Goal: Task Accomplishment & Management: Use online tool/utility

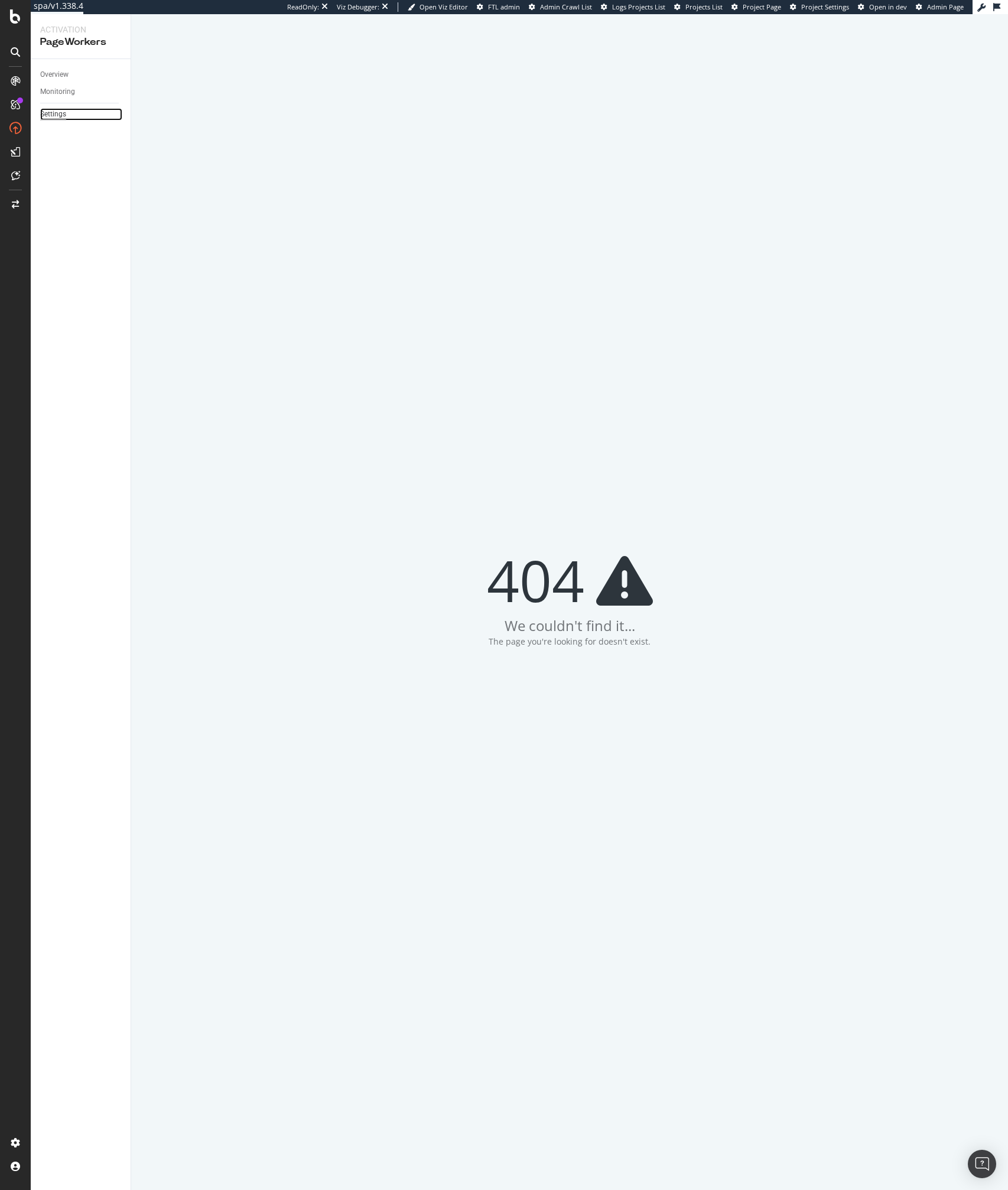
click at [55, 111] on div "Settings" at bounding box center [53, 114] width 26 height 12
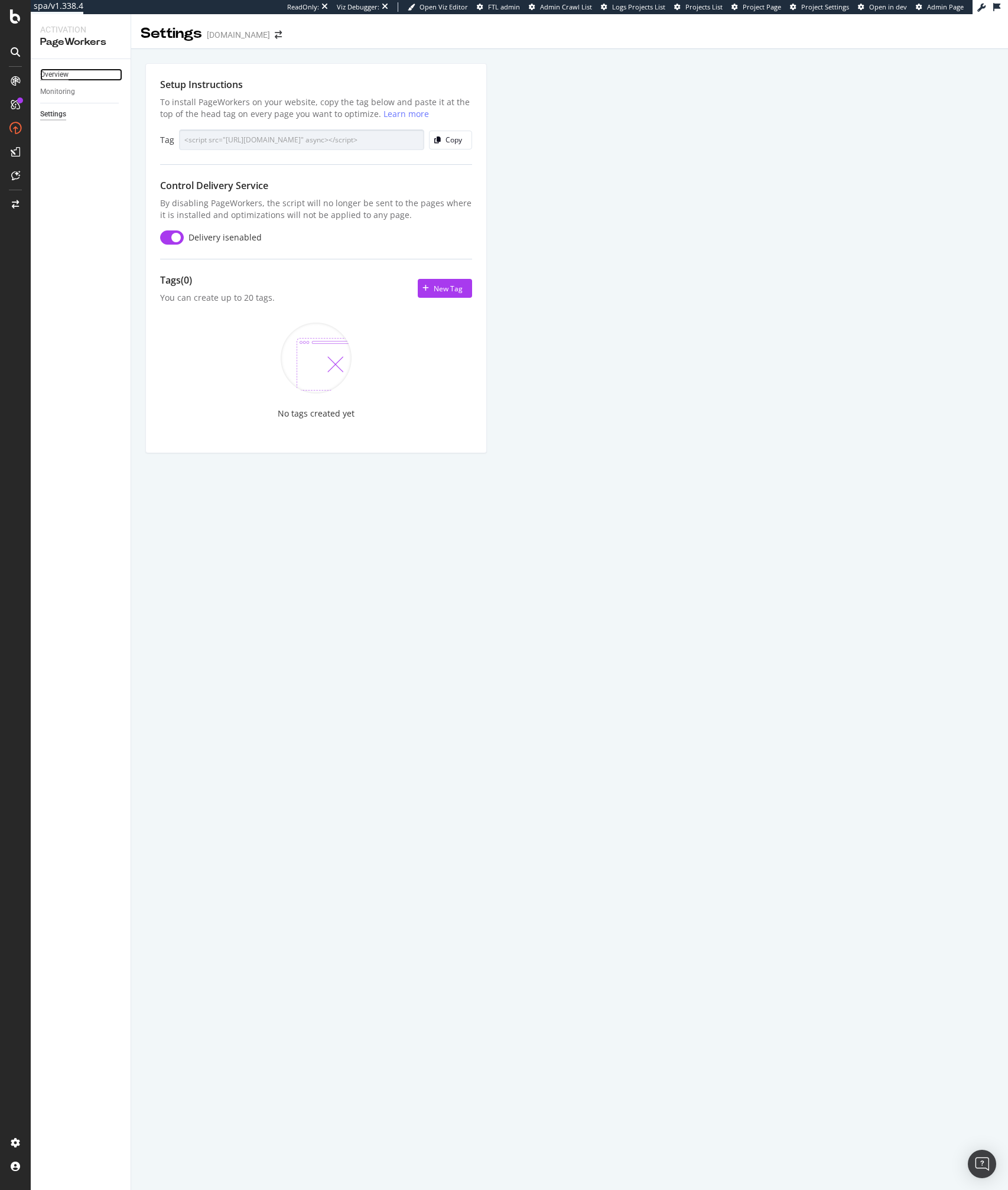
click at [47, 72] on div "Overview" at bounding box center [55, 74] width 29 height 12
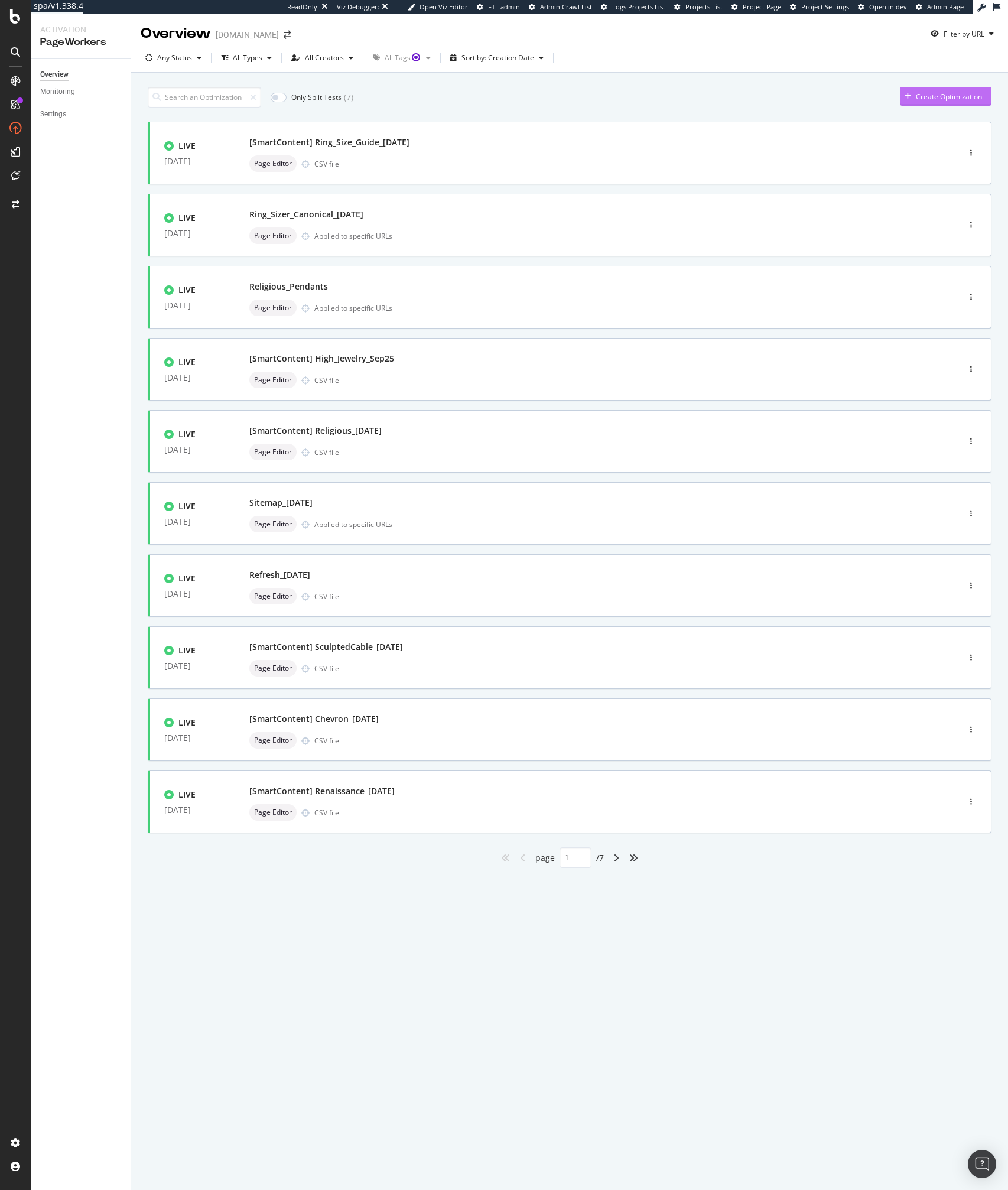
click at [922, 87] on div "Create Optimization" at bounding box center [941, 96] width 83 height 17
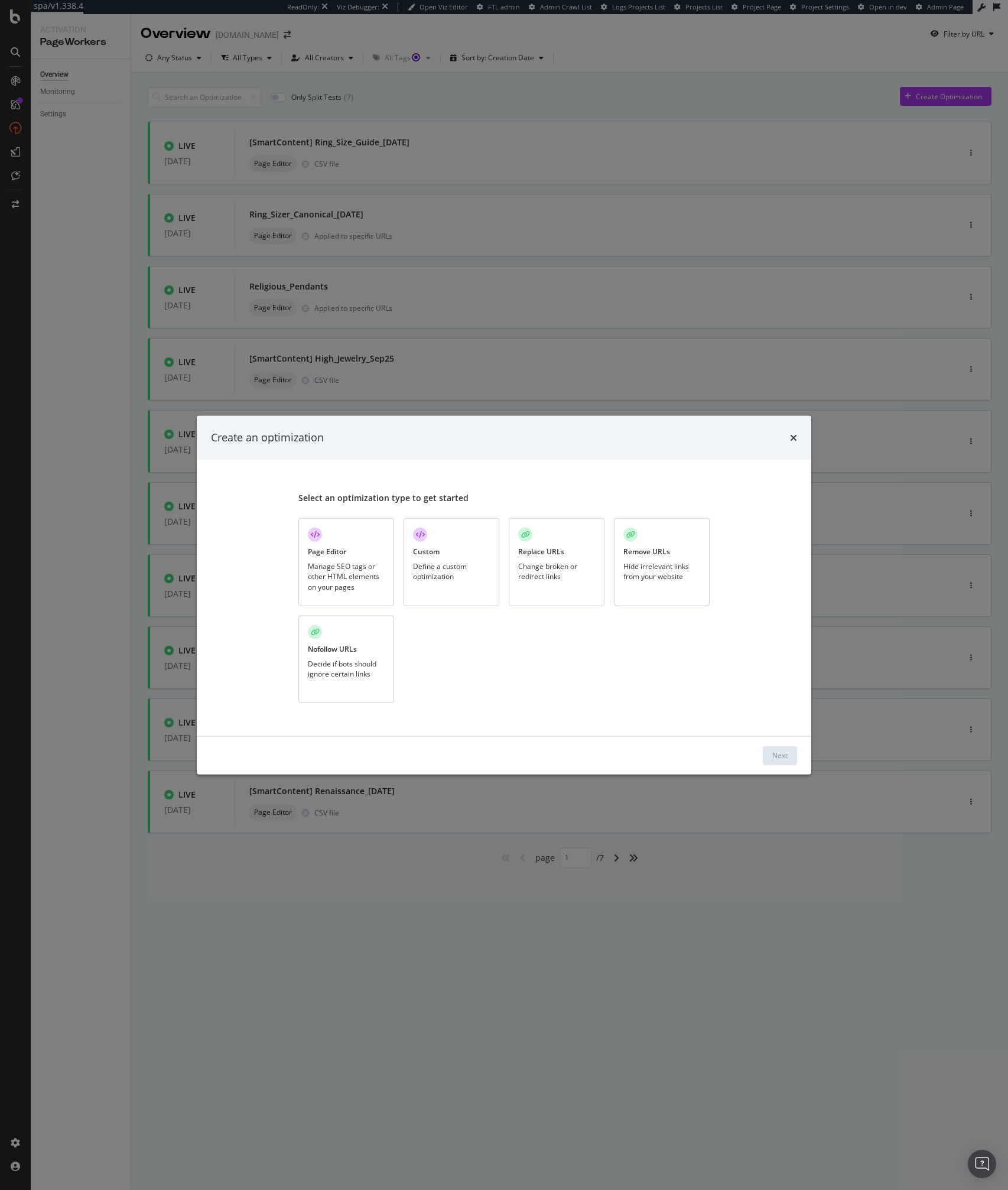
click at [549, 566] on div "Change broken or redirect links" at bounding box center [557, 571] width 77 height 20
click at [772, 753] on div "Next" at bounding box center [780, 755] width 15 height 10
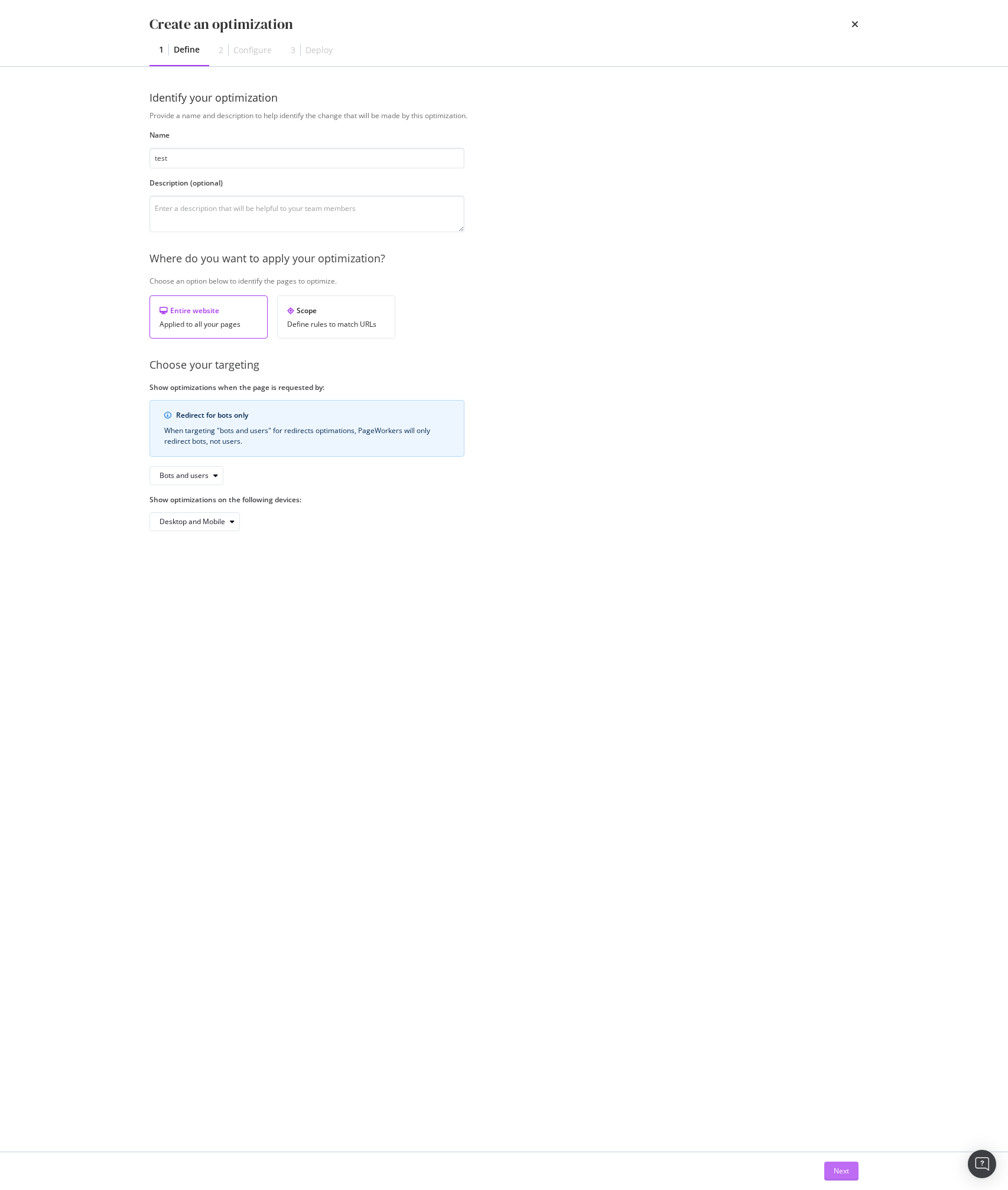
type input "test"
click at [838, 1166] on div "Next" at bounding box center [841, 1171] width 15 height 10
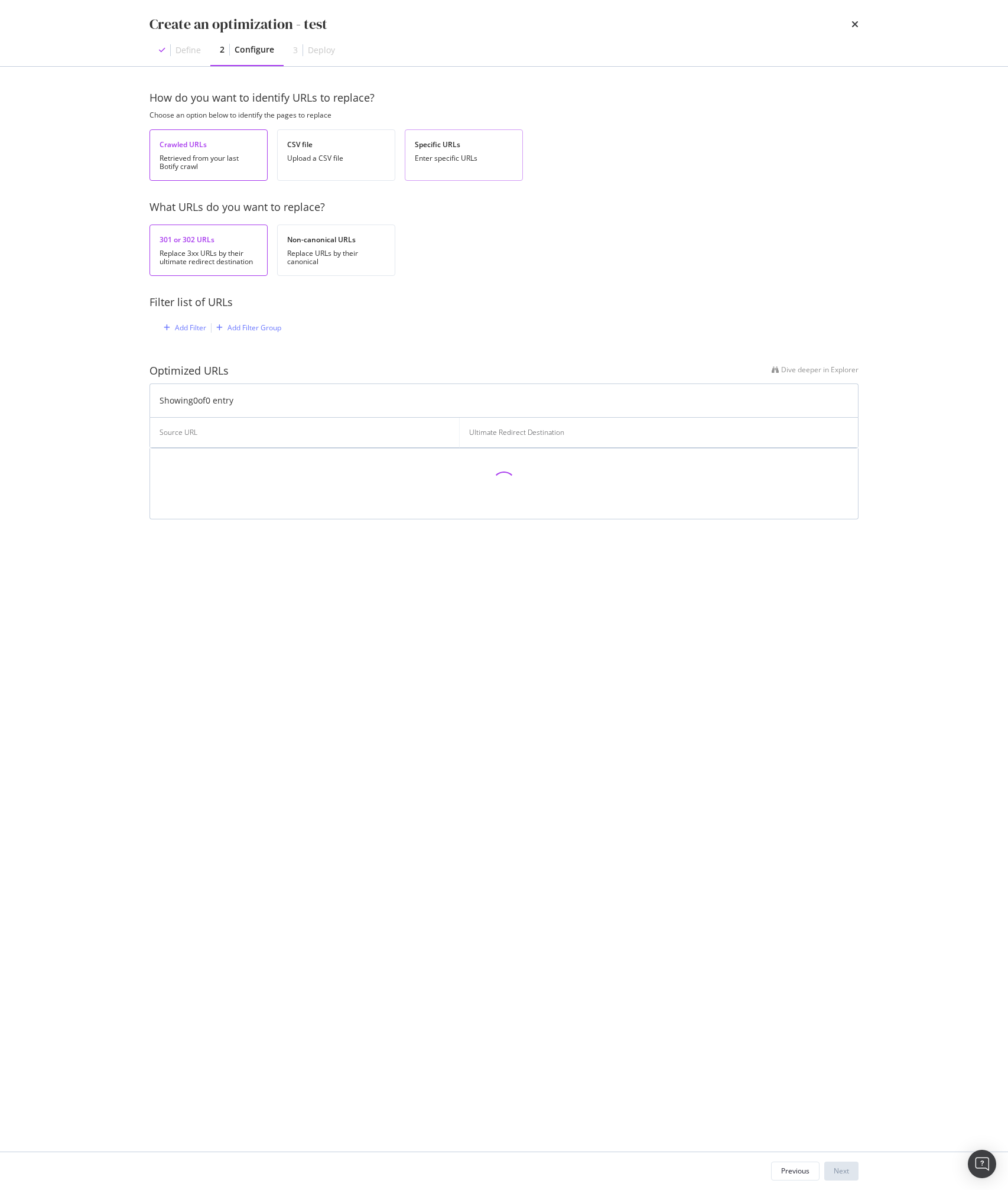
click at [429, 143] on div "Specific URLs" at bounding box center [464, 144] width 98 height 10
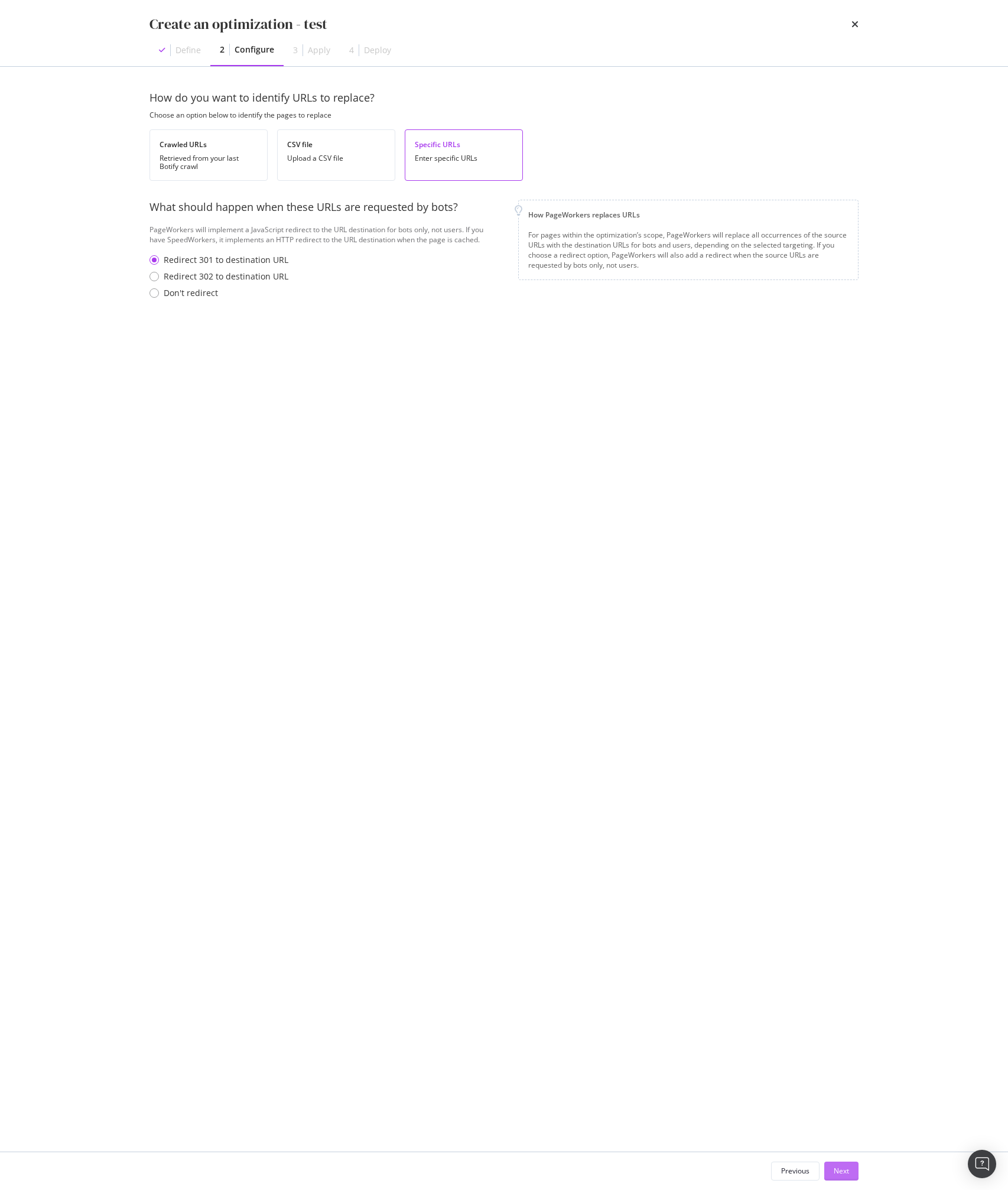
click at [837, 1168] on div "Next" at bounding box center [841, 1171] width 15 height 10
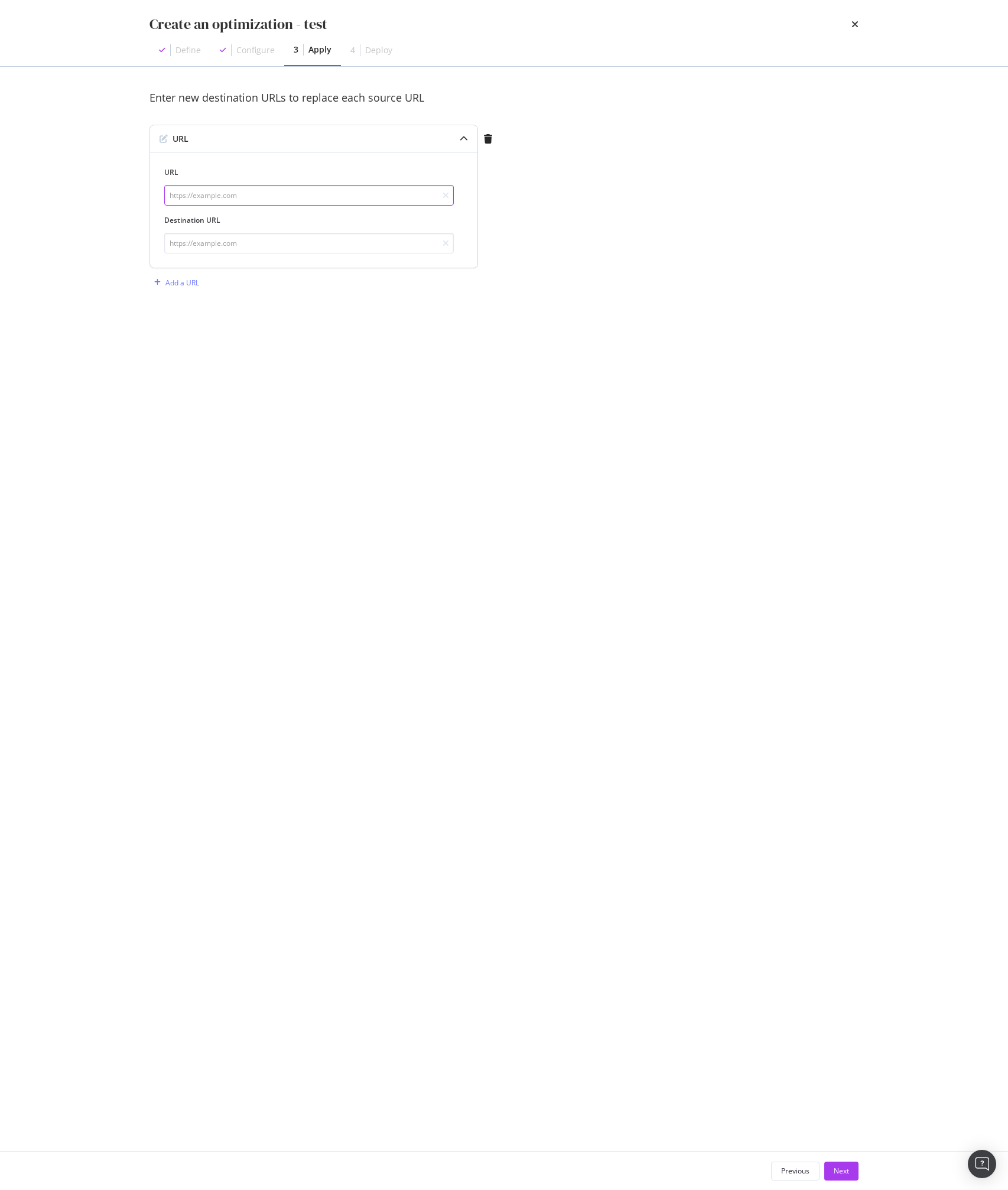
click at [209, 198] on input "modal" at bounding box center [308, 196] width 289 height 21
click at [492, 140] on icon "modal" at bounding box center [488, 139] width 9 height 10
click at [184, 134] on div "Add a URL" at bounding box center [181, 134] width 34 height 10
click at [798, 1168] on div "Previous" at bounding box center [795, 1171] width 29 height 10
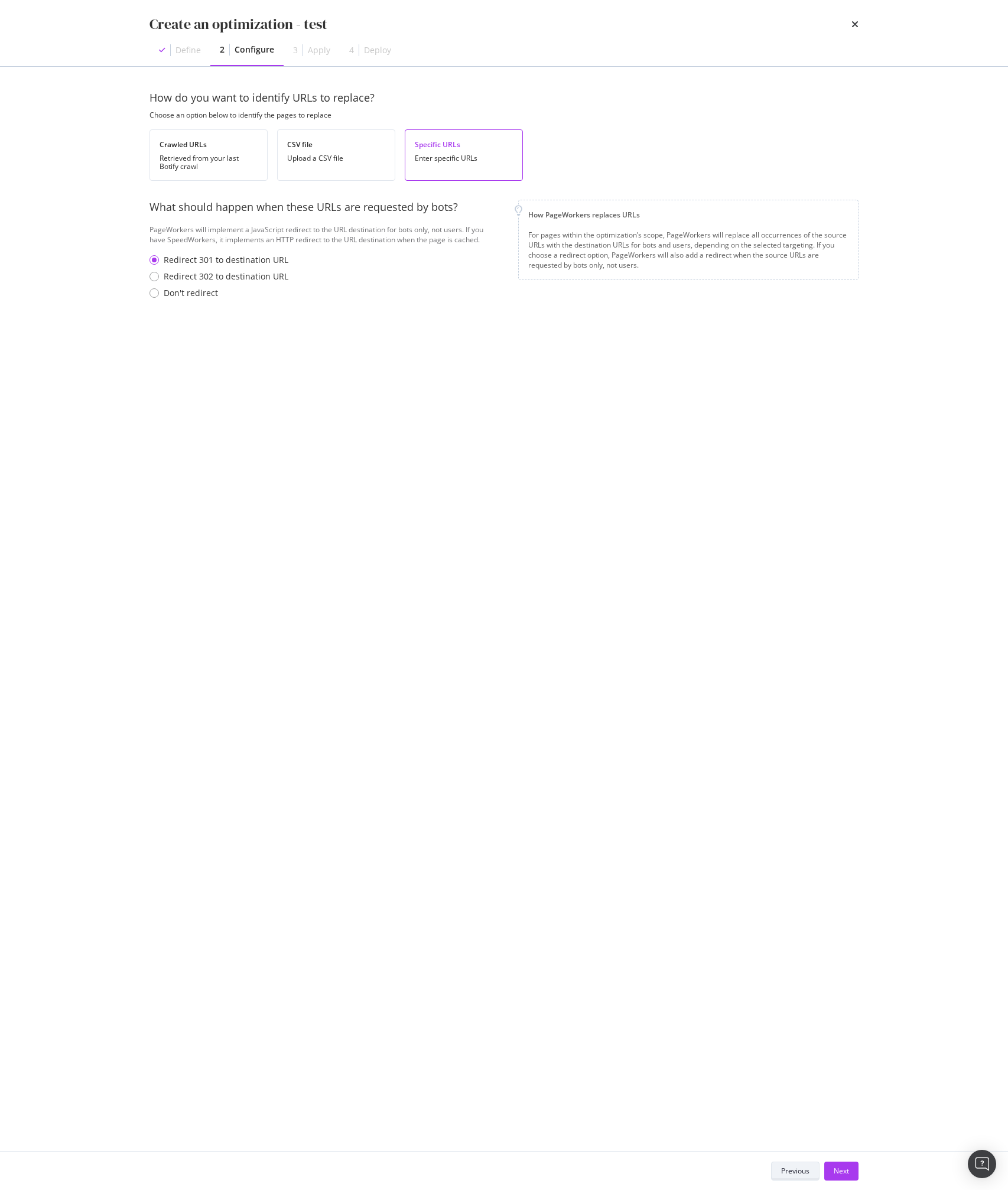
click at [798, 1168] on div "Previous" at bounding box center [795, 1171] width 29 height 10
